Goal: Information Seeking & Learning: Learn about a topic

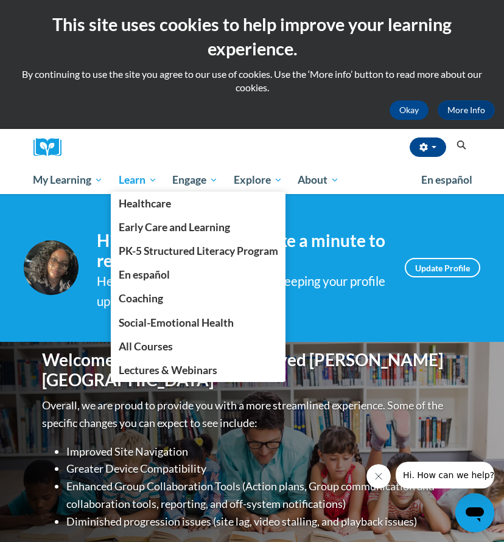
click at [133, 180] on span "Learn" at bounding box center [138, 180] width 38 height 15
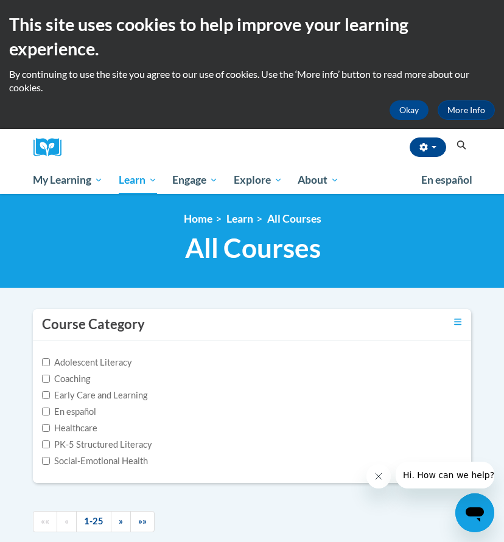
click at [461, 142] on icon "Search" at bounding box center [461, 145] width 11 height 9
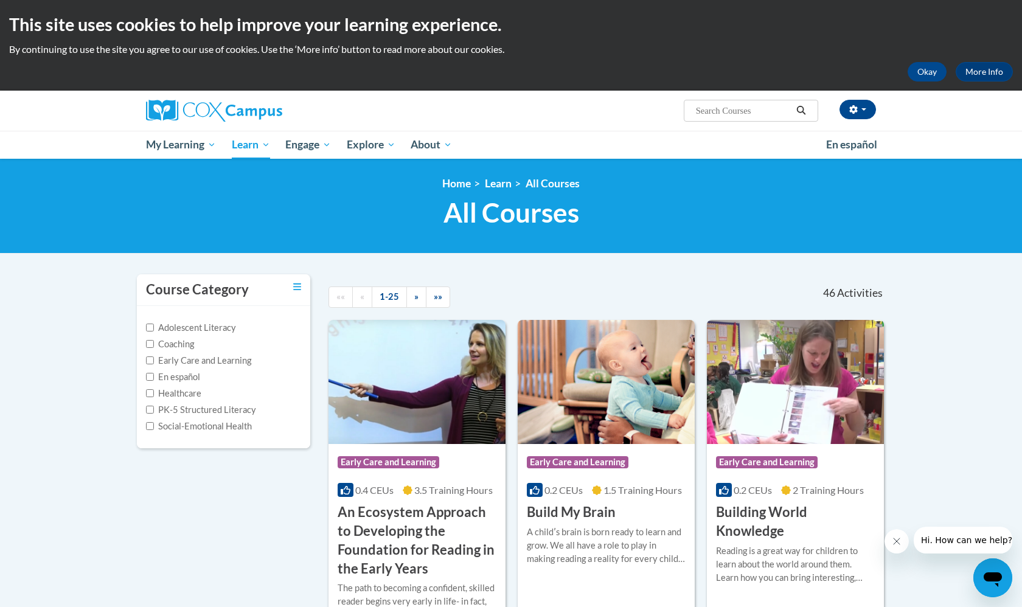
click at [503, 102] on span "Search Search..." at bounding box center [751, 111] width 134 height 22
click at [503, 112] on input "Search..." at bounding box center [743, 110] width 97 height 15
type input "early literacy"
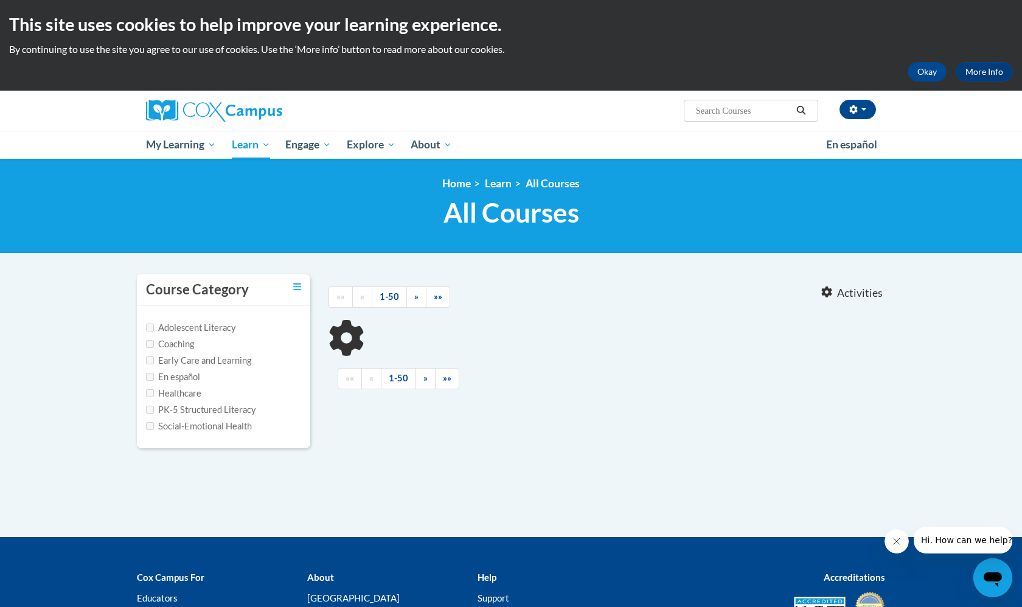
type input "early literacy"
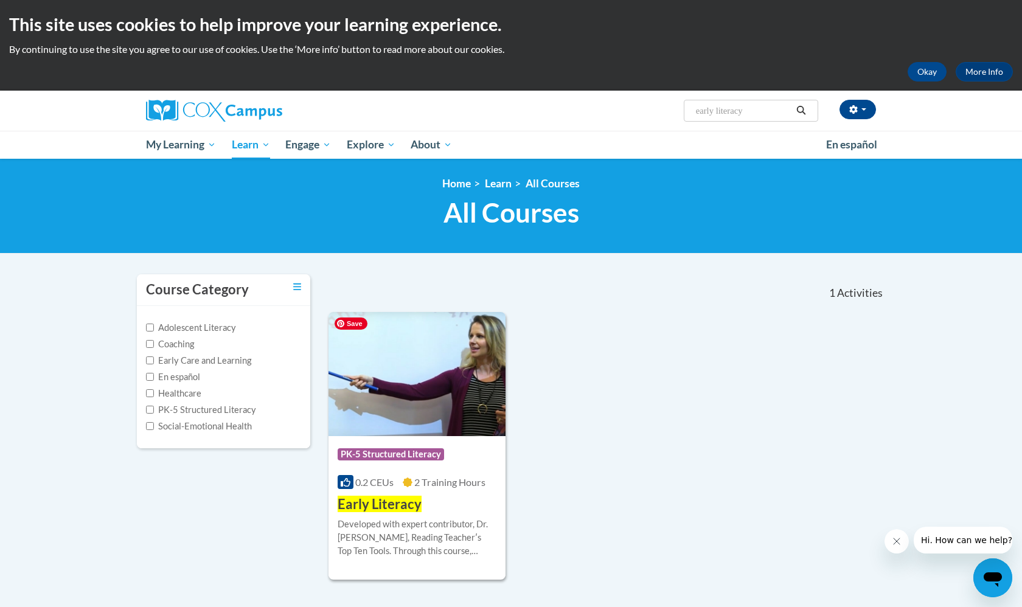
click at [419, 391] on img at bounding box center [417, 374] width 177 height 124
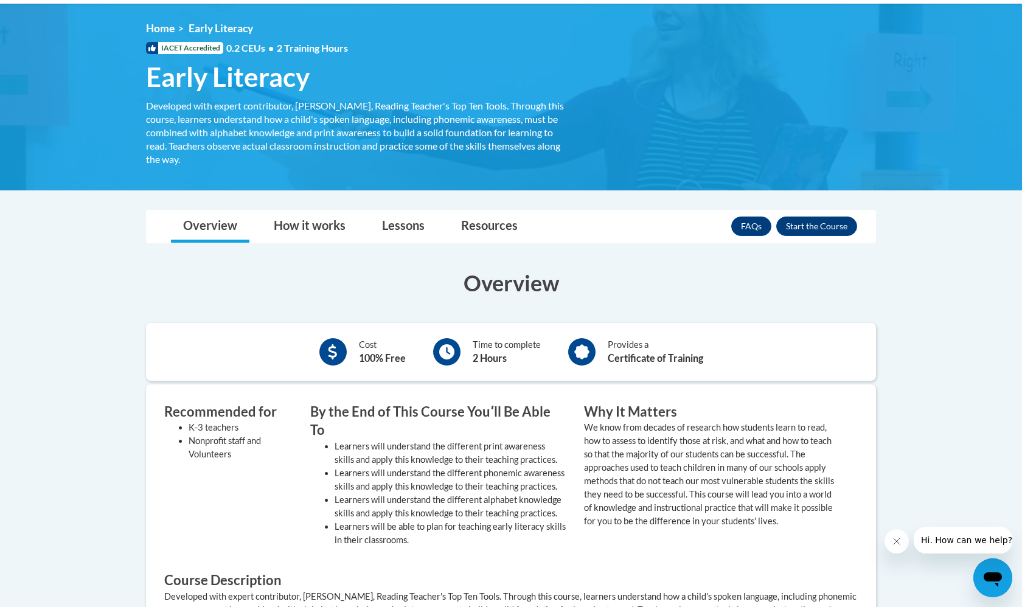
scroll to position [152, 0]
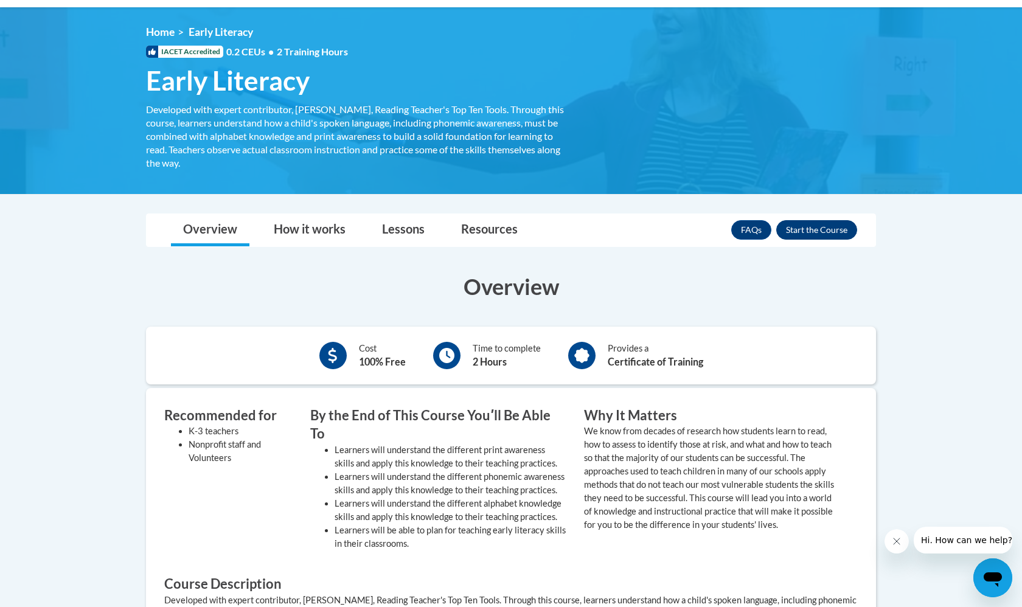
click at [803, 226] on button "Enroll" at bounding box center [816, 229] width 81 height 19
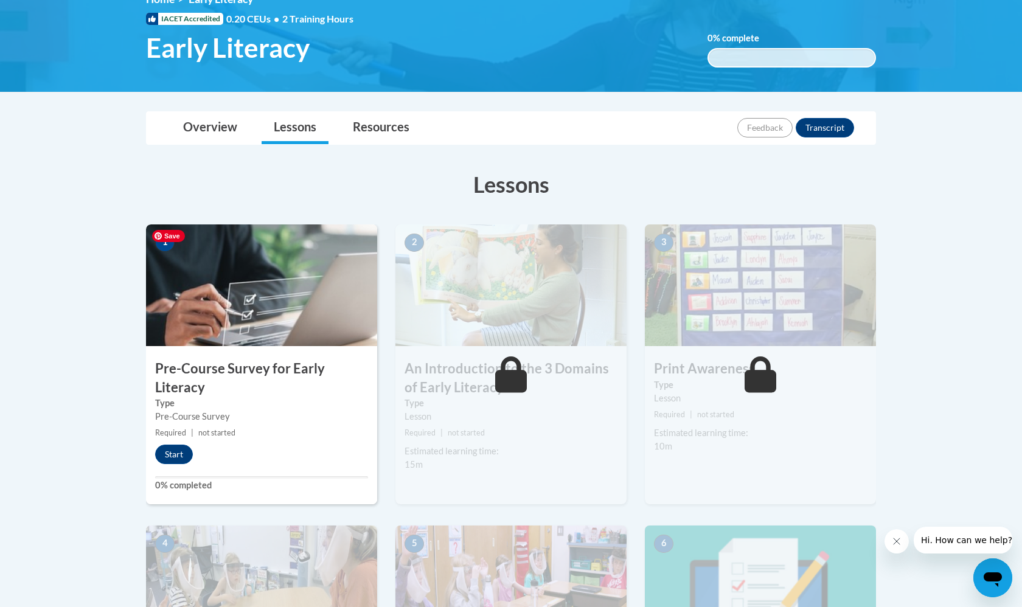
scroll to position [194, 0]
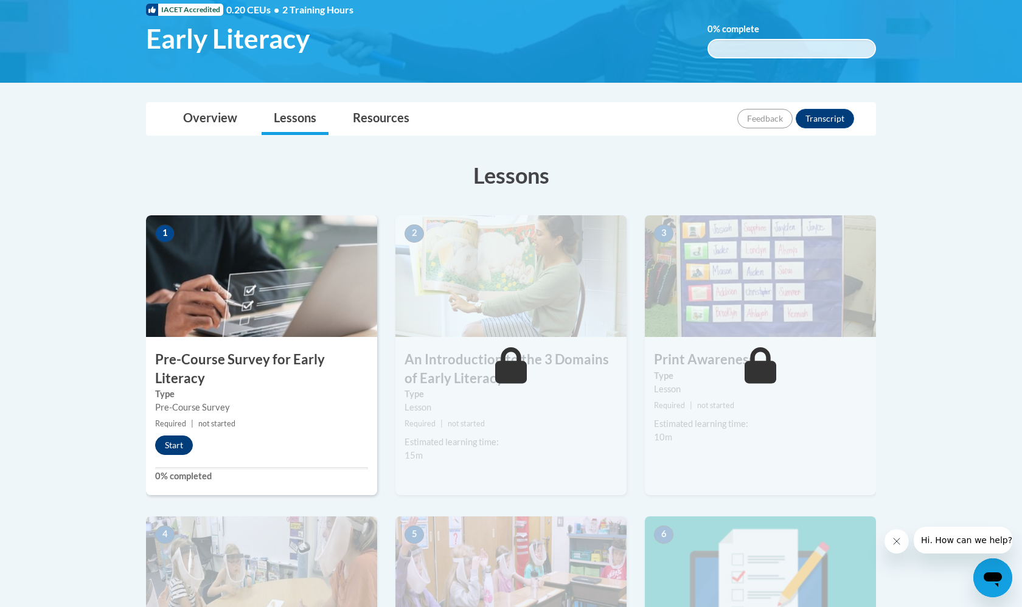
click at [170, 442] on button "Start" at bounding box center [174, 445] width 38 height 19
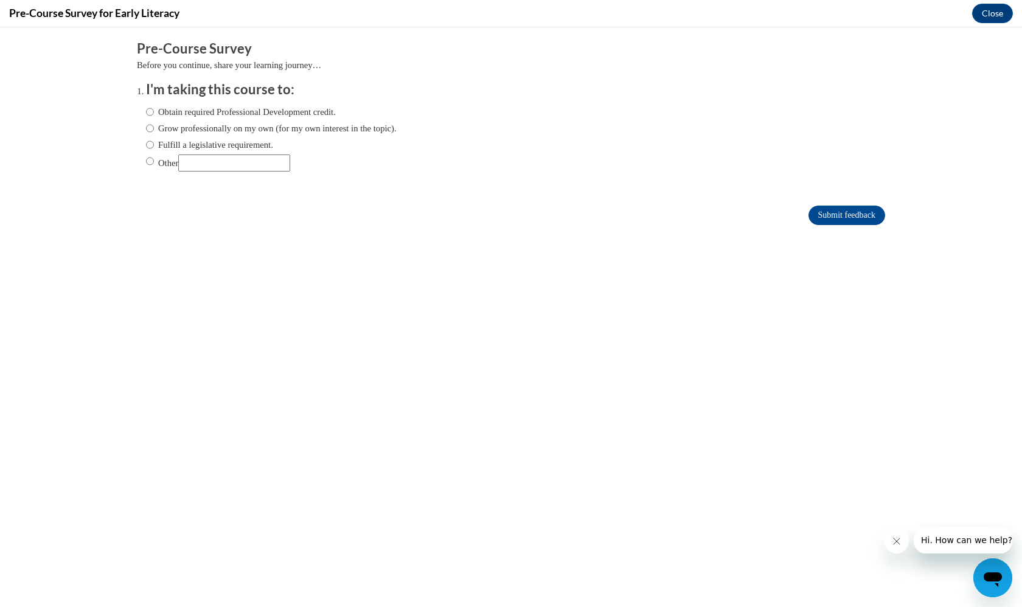
scroll to position [0, 0]
click at [161, 110] on label "Obtain required Professional Development credit." at bounding box center [241, 111] width 190 height 13
click at [154, 110] on input "Obtain required Professional Development credit." at bounding box center [150, 111] width 8 height 13
radio input "true"
click at [811, 217] on input "Submit feedback" at bounding box center [847, 215] width 77 height 19
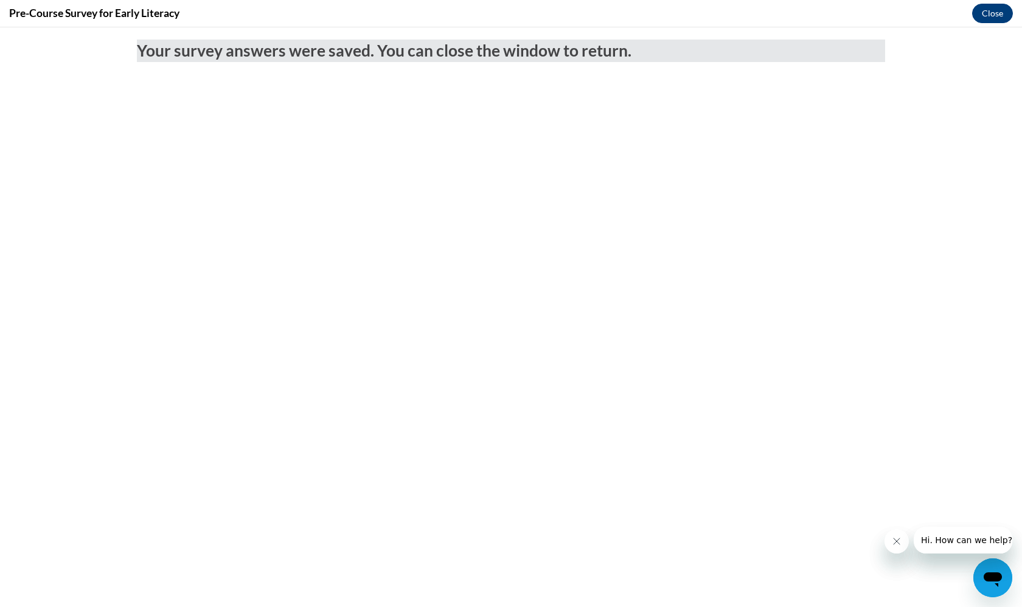
click at [989, 13] on button "Close" at bounding box center [992, 13] width 41 height 19
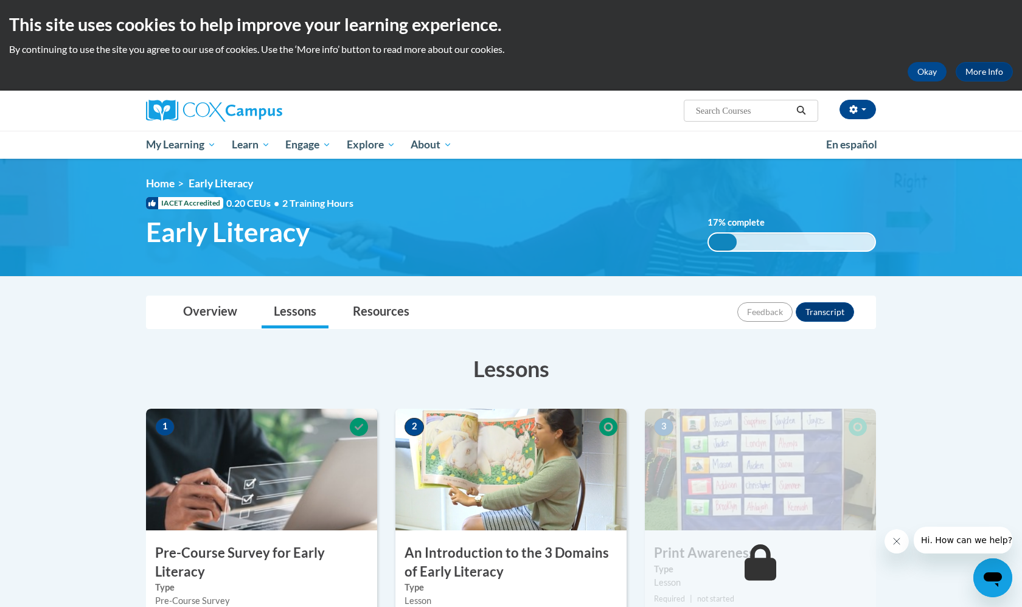
click at [217, 106] on img at bounding box center [214, 111] width 136 height 22
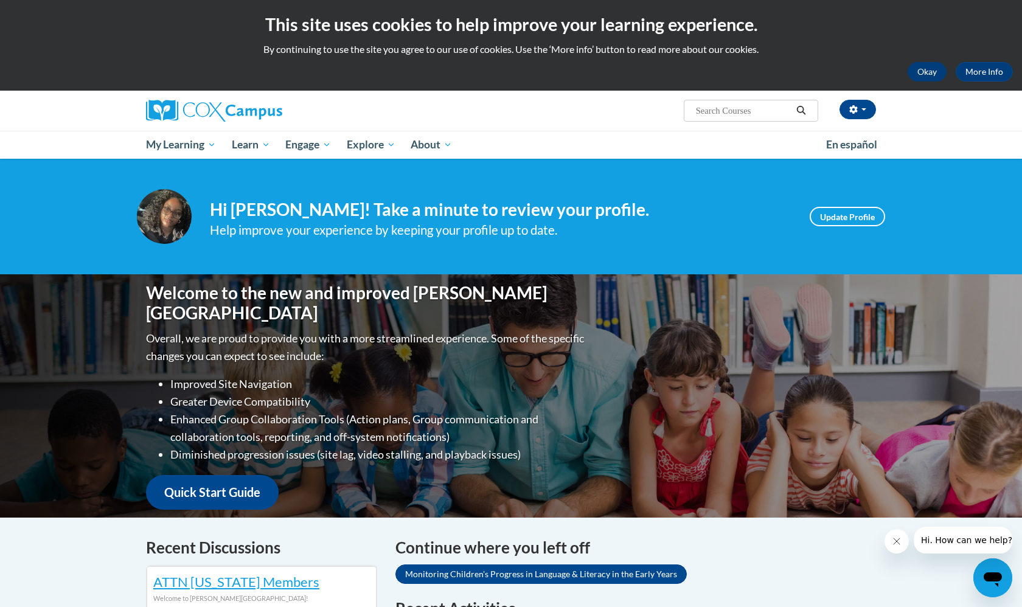
click at [915, 74] on button "Okay" at bounding box center [927, 71] width 39 height 19
